Goal: Navigation & Orientation: Find specific page/section

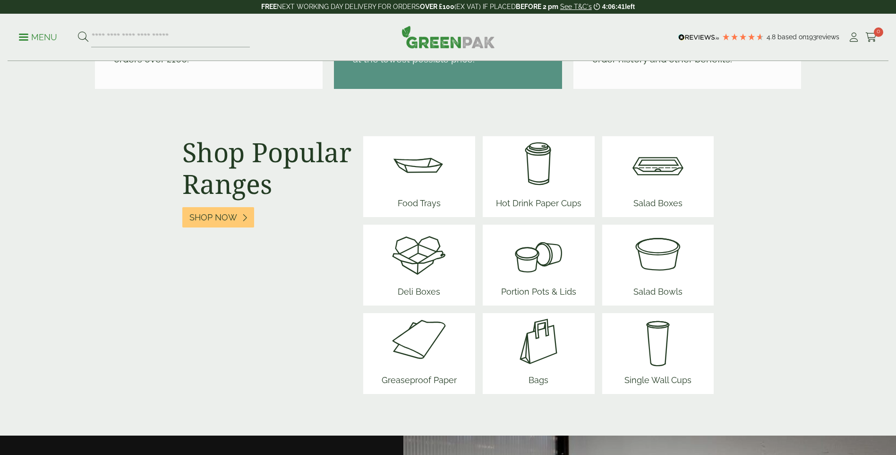
scroll to position [1134, 0]
click at [425, 357] on img at bounding box center [419, 340] width 83 height 57
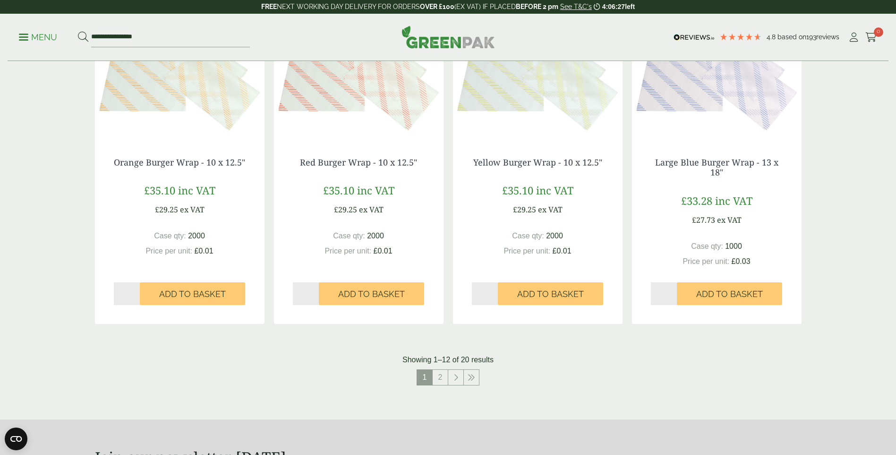
scroll to position [898, 0]
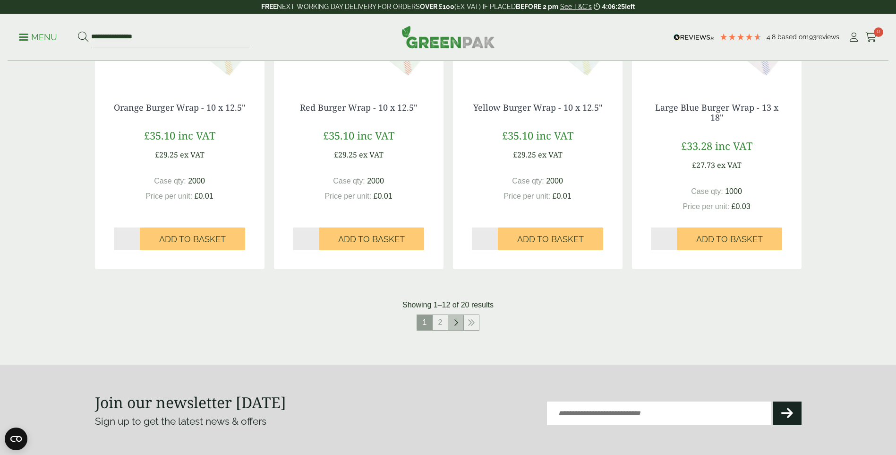
click at [458, 323] on icon at bounding box center [456, 322] width 5 height 8
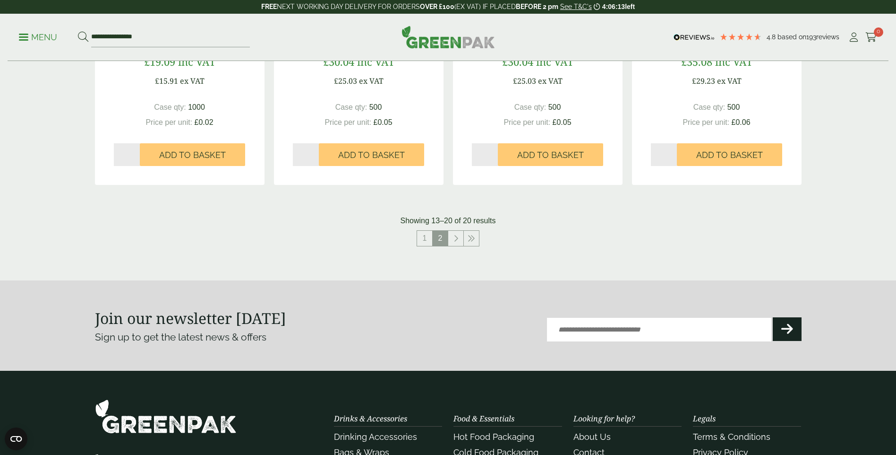
scroll to position [662, 0]
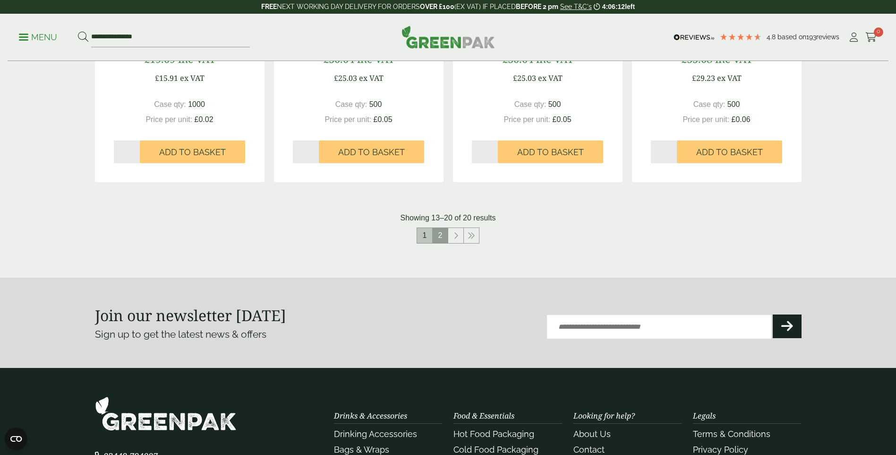
click at [427, 235] on link "1" at bounding box center [424, 235] width 15 height 15
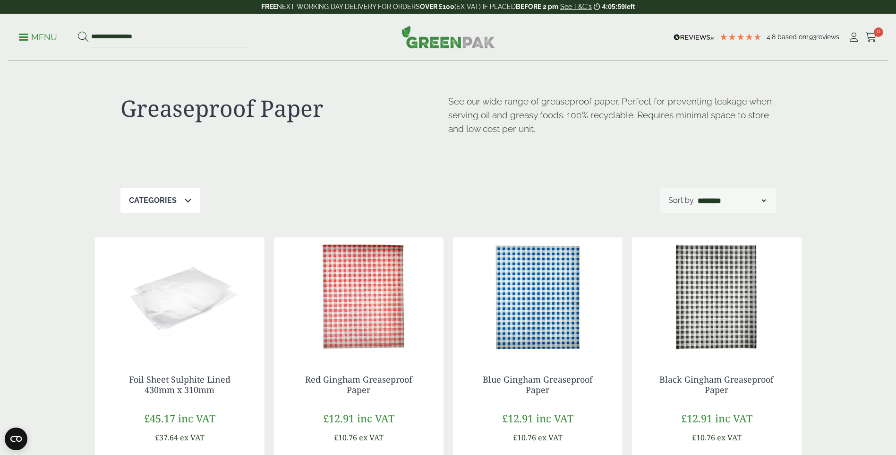
click at [30, 38] on p "Menu" at bounding box center [38, 37] width 38 height 11
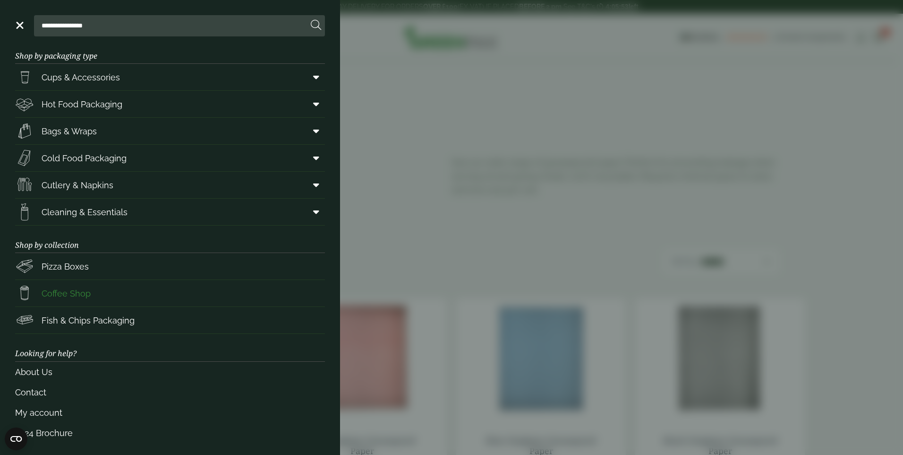
scroll to position [15, 0]
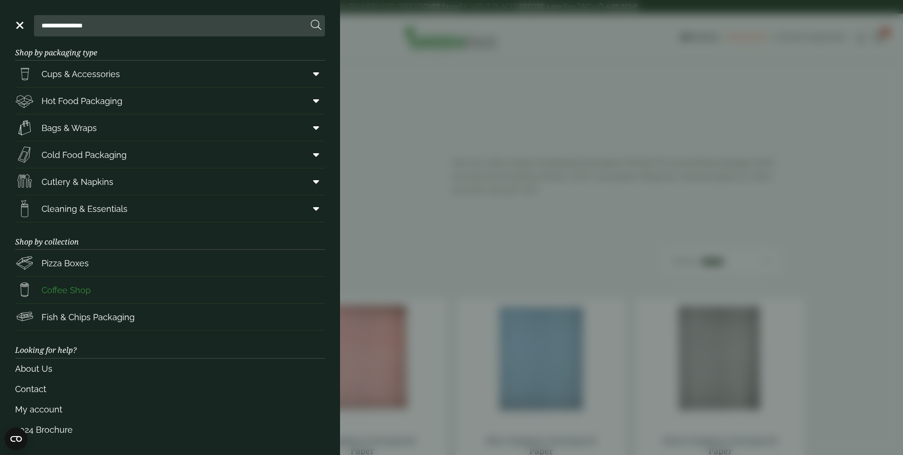
click at [78, 290] on span "Coffee Shop" at bounding box center [66, 290] width 49 height 13
